Goal: Communication & Community: Answer question/provide support

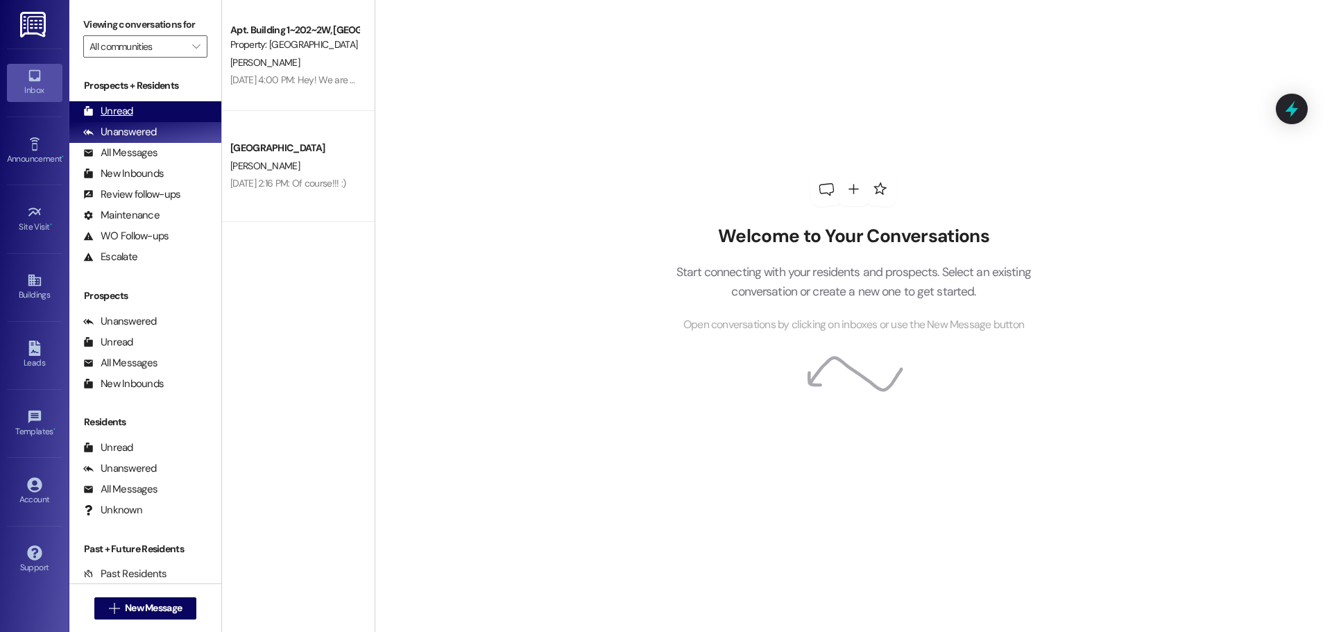
click at [105, 112] on div "Unread" at bounding box center [108, 111] width 50 height 15
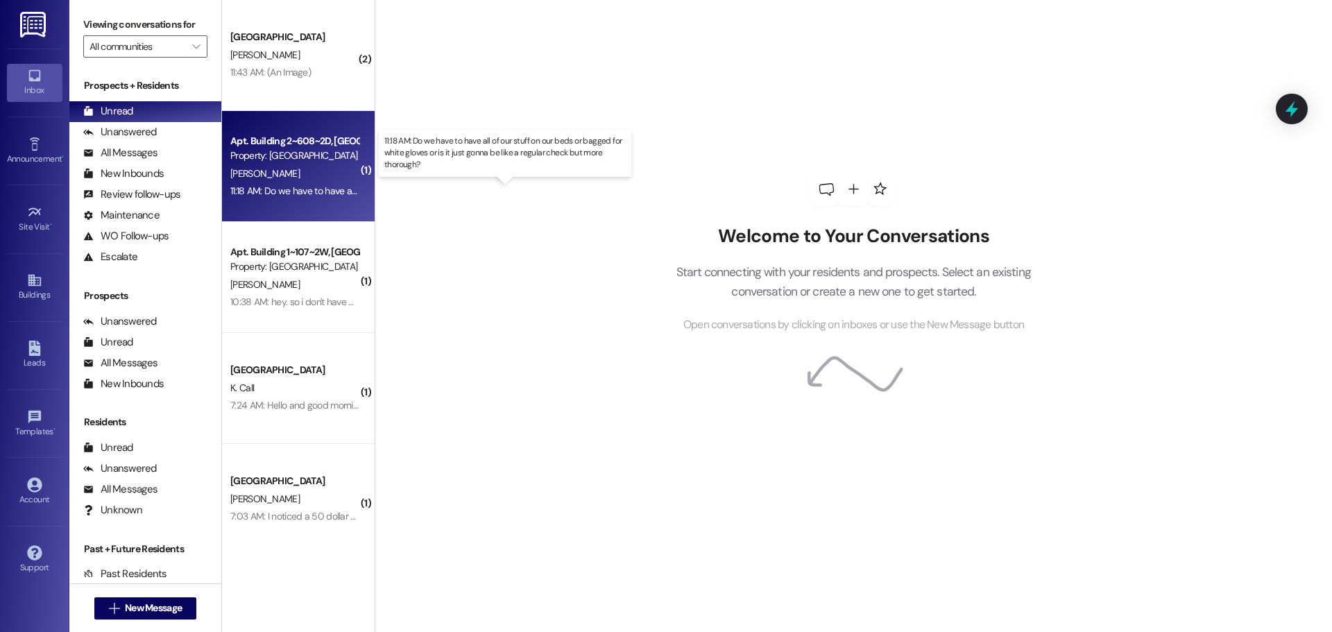
click at [275, 189] on div "11:18 AM: Do we have to have all of our stuff on our beds or bagged for white g…" at bounding box center [517, 191] width 575 height 12
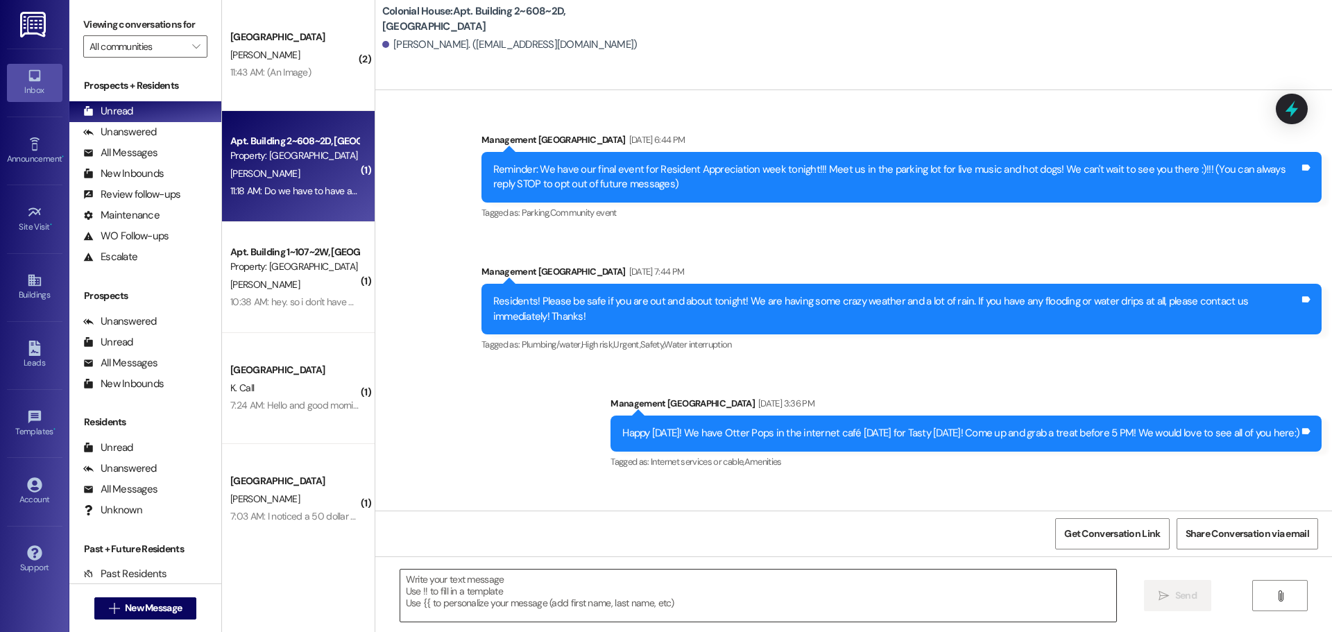
scroll to position [43511, 0]
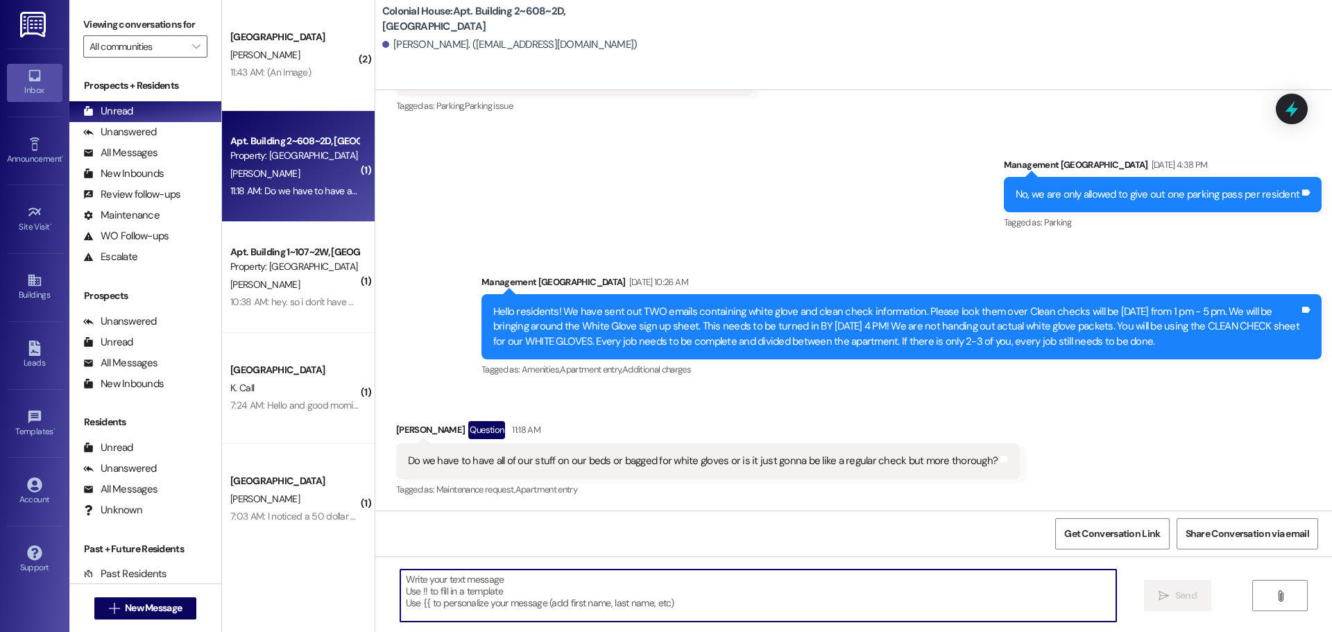
click at [467, 584] on textarea at bounding box center [758, 596] width 716 height 52
type textarea "W"
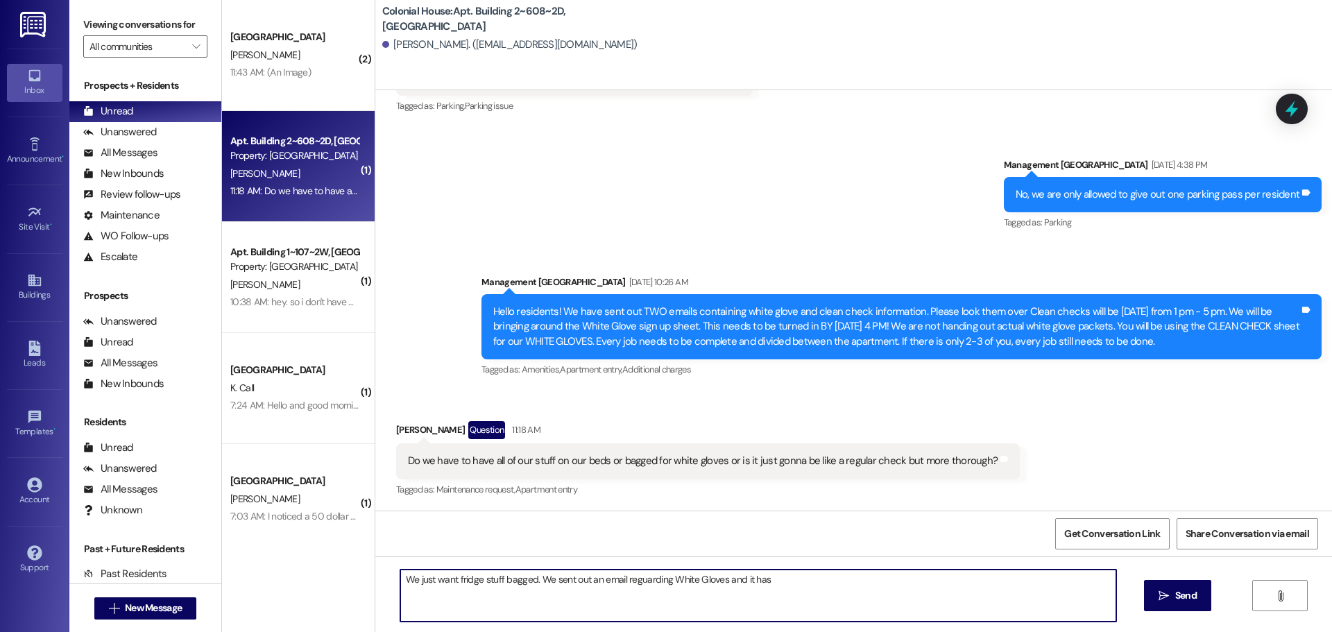
click at [777, 576] on textarea "We just want fridge stuff bagged. We sent out an email reguarding White Gloves …" at bounding box center [758, 596] width 716 height 52
click at [639, 579] on textarea "We just want fridge stuff bagged. We sent out an email reguarding White Gloves …" at bounding box center [758, 596] width 716 height 52
click at [781, 577] on textarea "We just want fridge stuff bagged. We sent out an email reguarding White Gloves …" at bounding box center [758, 596] width 716 height 52
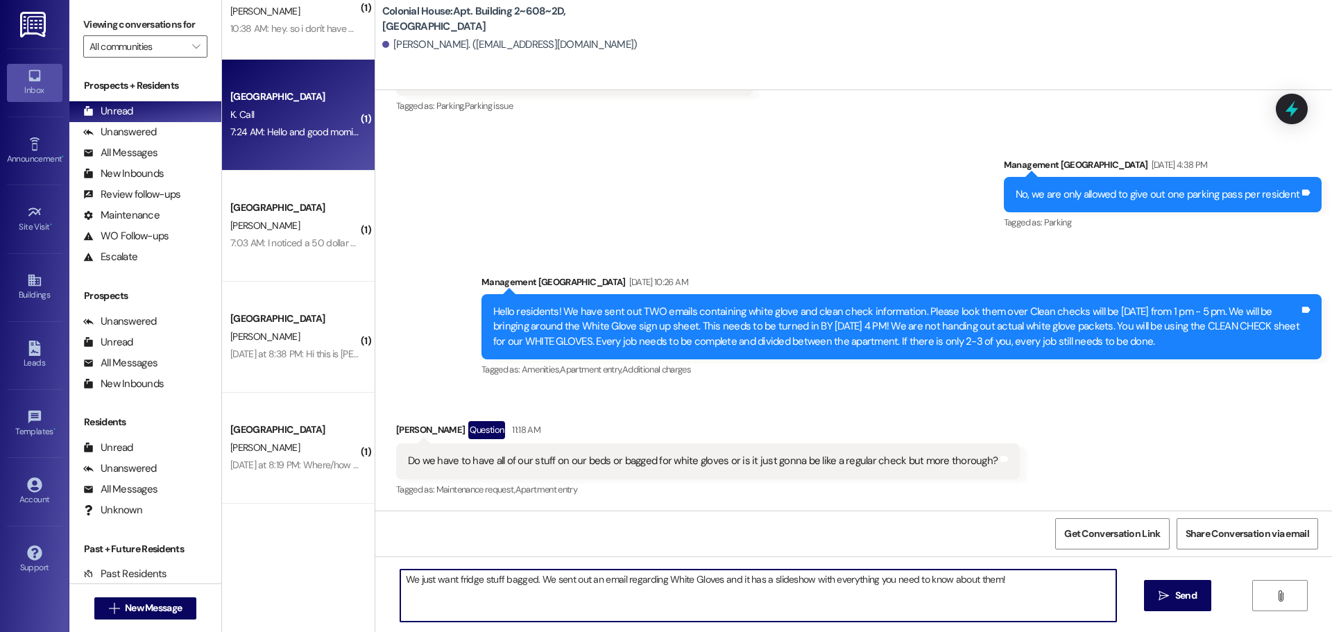
scroll to position [278, 0]
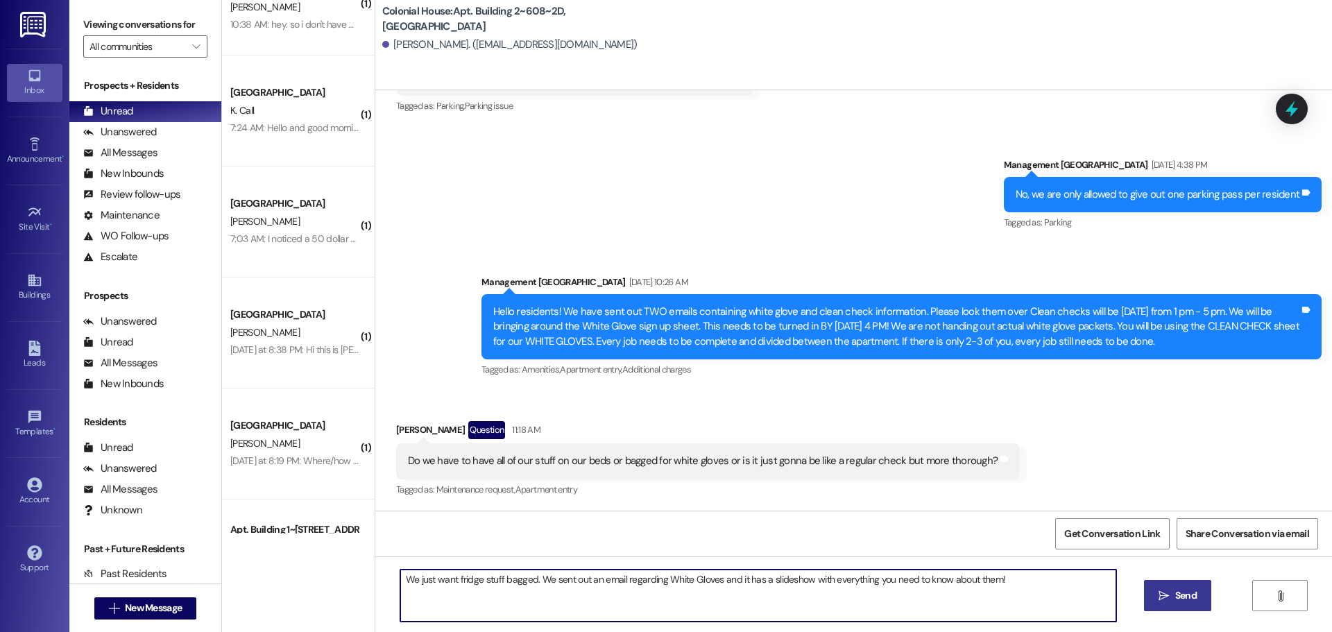
type textarea "We just want fridge stuff bagged. We sent out an email regarding White Gloves a…"
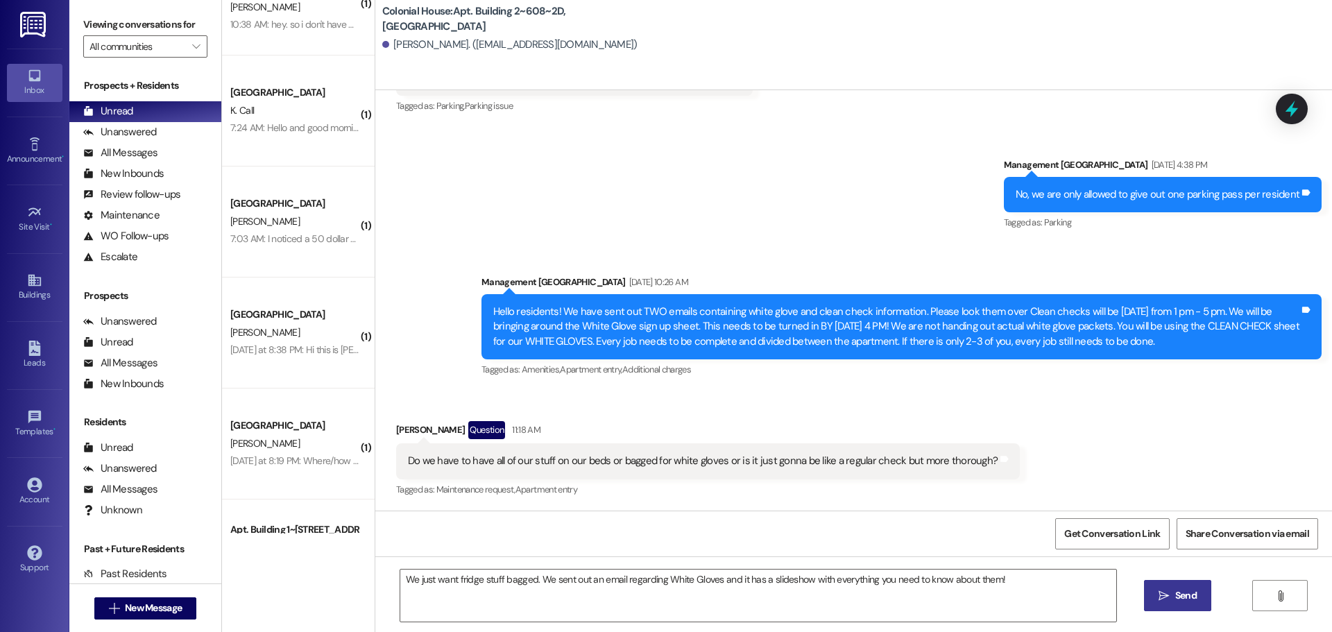
click at [1204, 601] on button " Send" at bounding box center [1177, 595] width 67 height 31
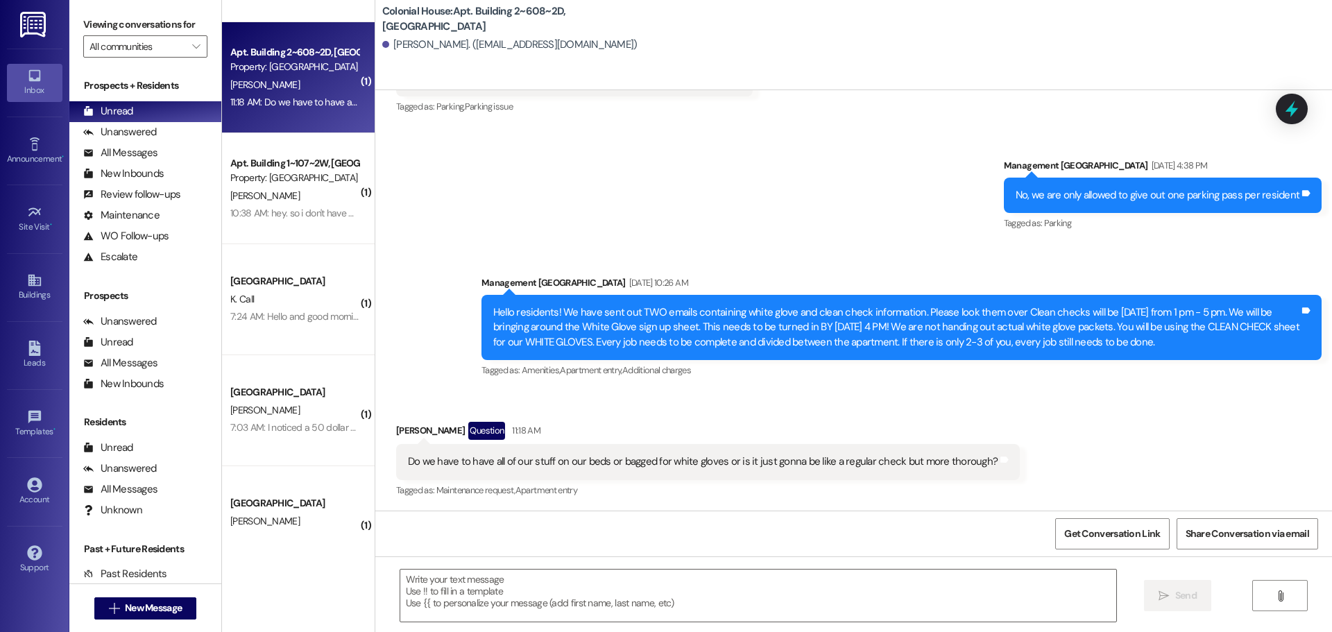
scroll to position [0, 0]
